Goal: Feedback & Contribution: Leave review/rating

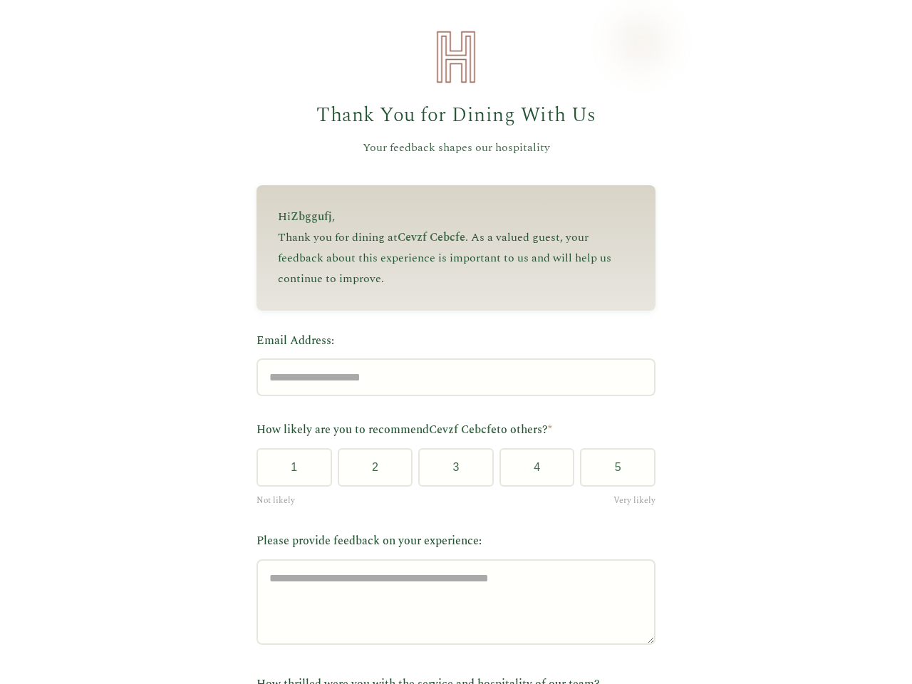
click at [450, 342] on label "Email Address:" at bounding box center [455, 341] width 399 height 19
click at [450, 358] on input "Email Address:" at bounding box center [455, 377] width 399 height 38
click at [450, 342] on label "Email Address:" at bounding box center [455, 341] width 399 height 19
click at [450, 358] on input "Email Address:" at bounding box center [455, 377] width 399 height 38
click at [289, 472] on button "1" at bounding box center [294, 467] width 76 height 38
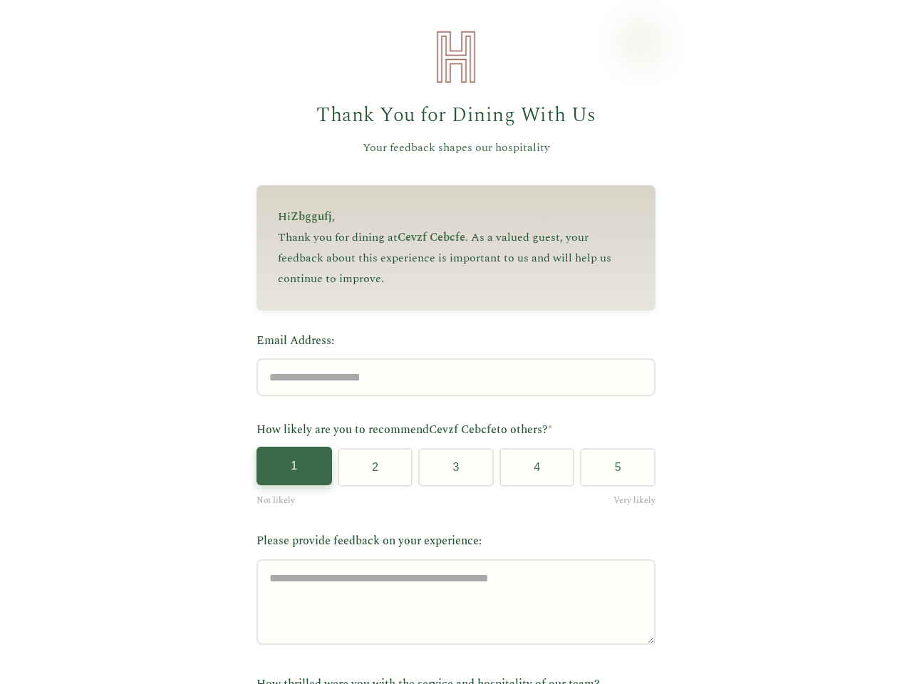
click at [369, 472] on button "2" at bounding box center [376, 467] width 76 height 38
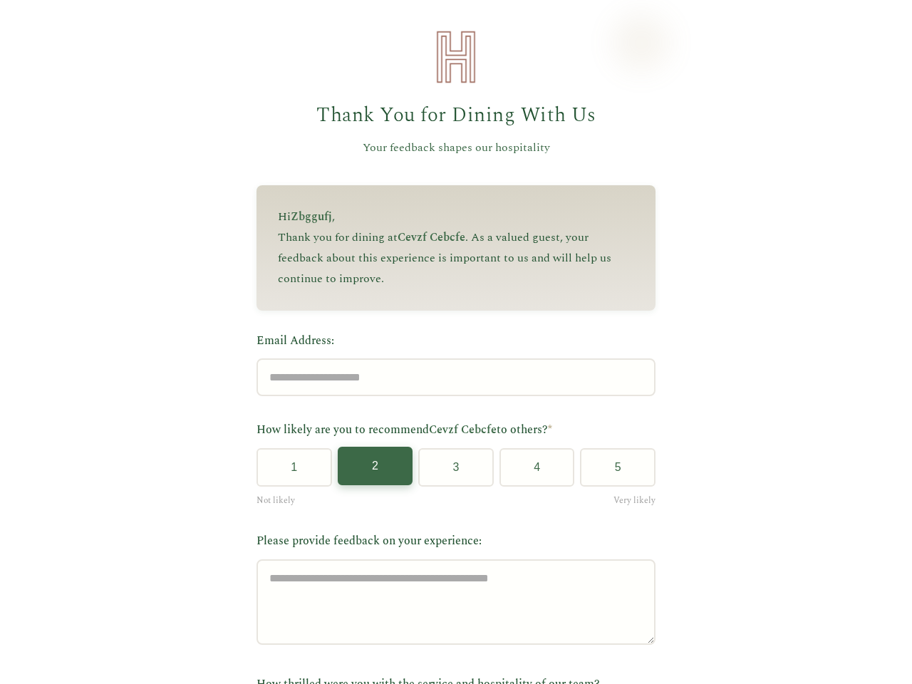
click at [450, 472] on button "3" at bounding box center [456, 467] width 76 height 38
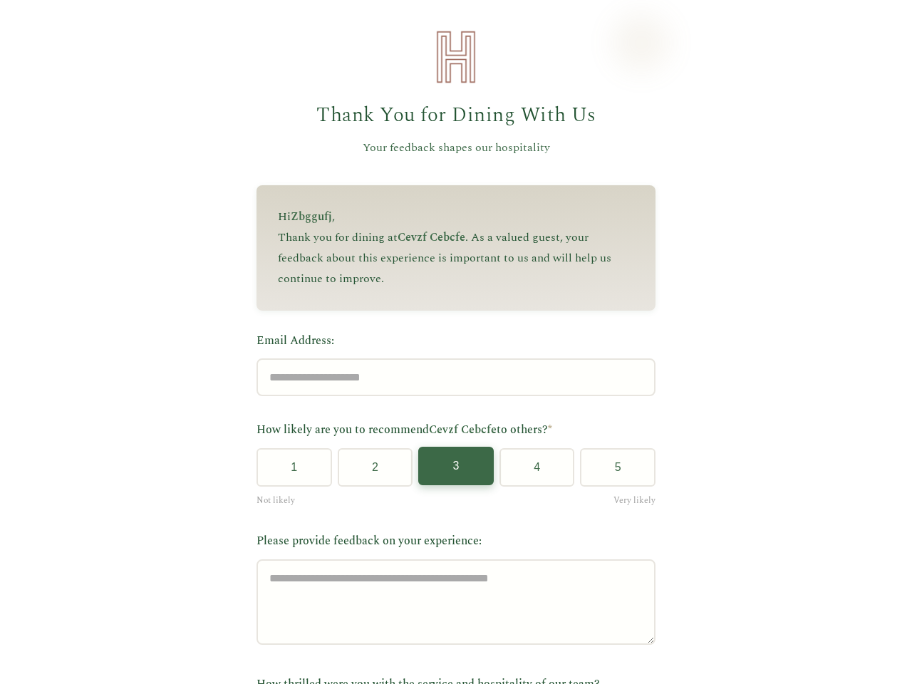
click at [531, 472] on button "4" at bounding box center [537, 467] width 76 height 38
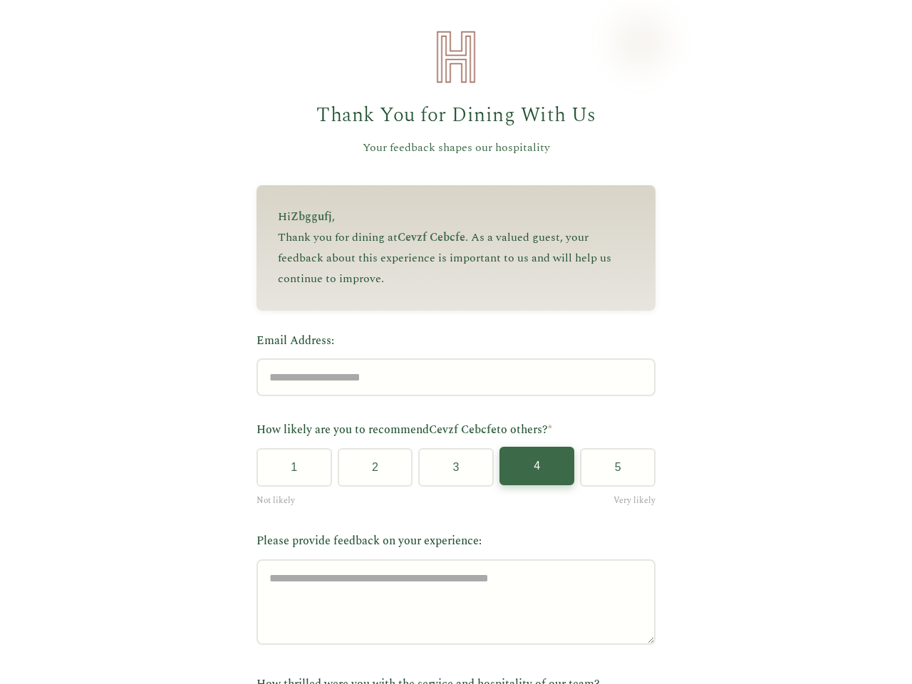
click at [612, 472] on button "5" at bounding box center [618, 467] width 76 height 38
